Goal: Information Seeking & Learning: Learn about a topic

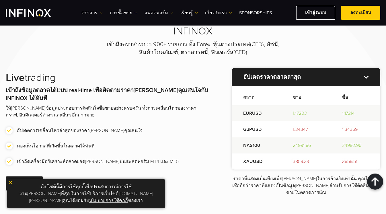
scroll to position [620, 0]
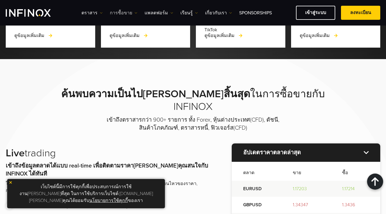
click at [115, 15] on link "การซื้อขาย" at bounding box center [124, 12] width 28 height 7
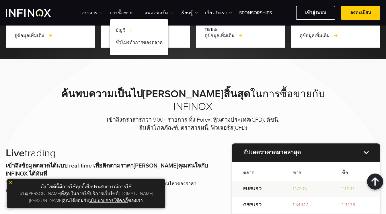
scroll to position [0, 0]
click at [159, 11] on link "แพลตฟอร์ม" at bounding box center [158, 12] width 29 height 7
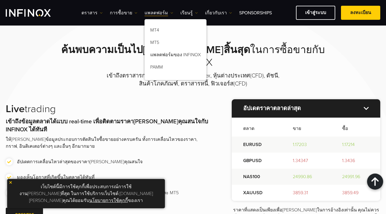
scroll to position [665, 0]
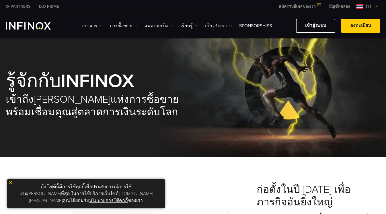
click at [218, 22] on link "เกี่ยวกับเรา" at bounding box center [218, 25] width 27 height 7
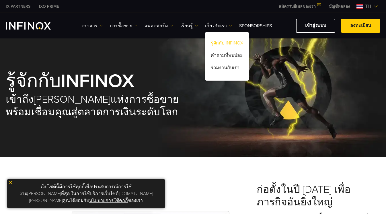
click at [218, 40] on link "รู้จักกับ INFINOX" at bounding box center [227, 44] width 44 height 12
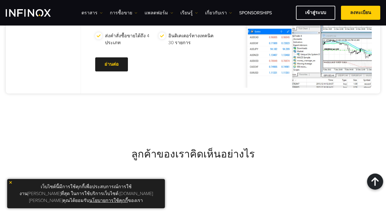
scroll to position [2141, 0]
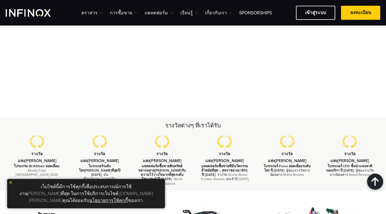
click at [11, 184] on img at bounding box center [11, 182] width 4 height 4
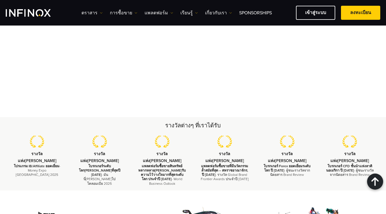
scroll to position [0, 0]
drag, startPoint x: 72, startPoint y: 181, endPoint x: 316, endPoint y: 192, distance: 244.2
copy div "INFINOX เป็นบริษัทที่จดทะเบียนภายใต้หมายเลขบริษัท: A000001246 ใน Anguilla สำนัก…"
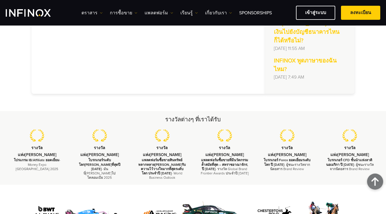
scroll to position [199, 0]
